Goal: Information Seeking & Learning: Learn about a topic

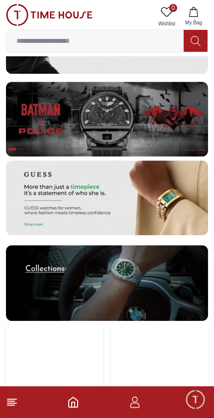
scroll to position [2005, 0]
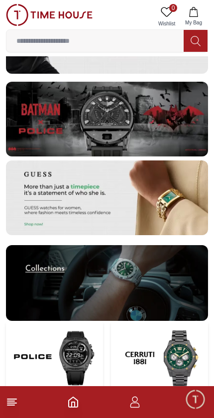
click at [136, 122] on img at bounding box center [107, 119] width 202 height 75
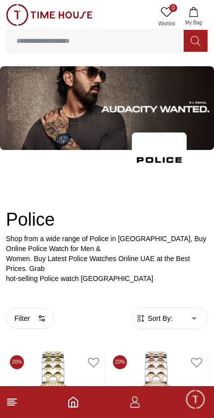
click at [20, 396] on footer at bounding box center [107, 403] width 214 height 32
click at [9, 403] on line at bounding box center [11, 403] width 9 height 0
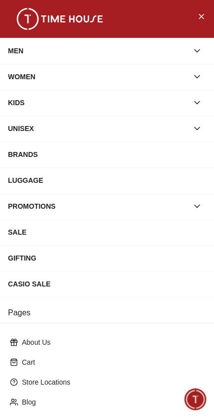
click at [152, 160] on div "BRANDS" at bounding box center [107, 155] width 198 height 18
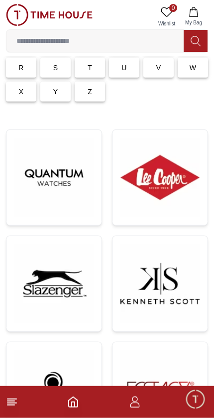
scroll to position [114, 0]
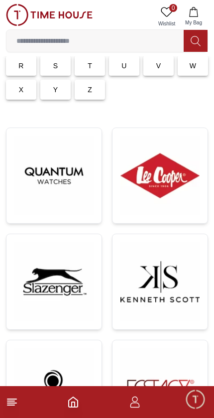
click at [168, 287] on img at bounding box center [160, 281] width 79 height 79
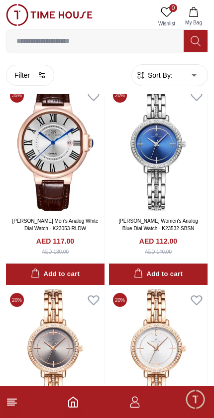
scroll to position [4177, 0]
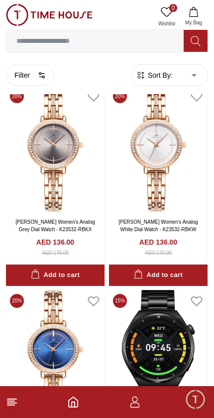
click at [162, 76] on span "Sort By:" at bounding box center [159, 75] width 27 height 10
click at [23, 74] on button "Filter" at bounding box center [30, 74] width 48 height 21
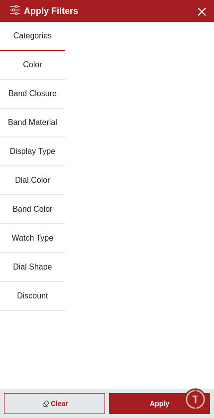
click at [196, 12] on icon "button" at bounding box center [201, 11] width 12 height 12
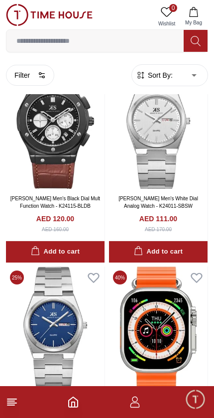
scroll to position [7901, 0]
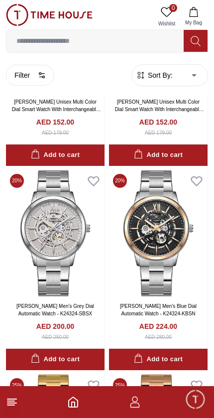
scroll to position [8612, 0]
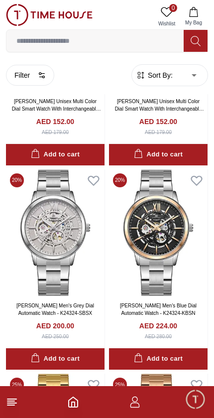
click at [87, 174] on icon at bounding box center [94, 181] width 14 height 14
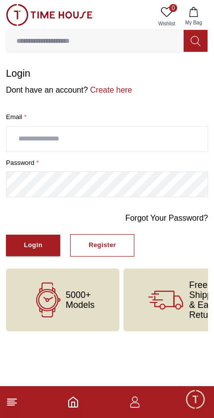
click at [15, 405] on icon at bounding box center [12, 402] width 12 height 12
